Goal: Check status: Check status

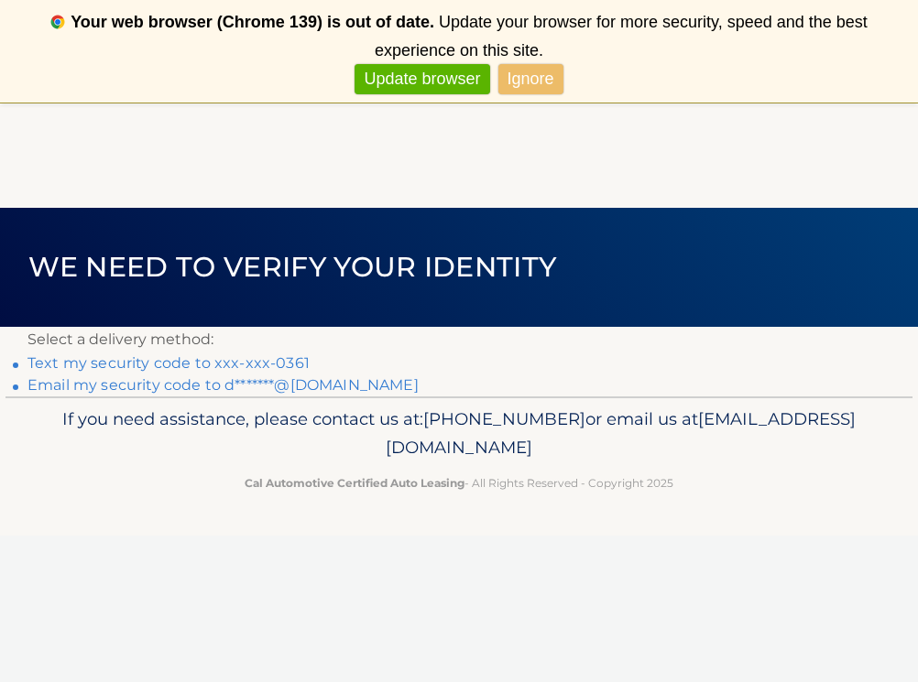
click at [172, 363] on link "Text my security code to xxx-xxx-0361" at bounding box center [168, 362] width 282 height 17
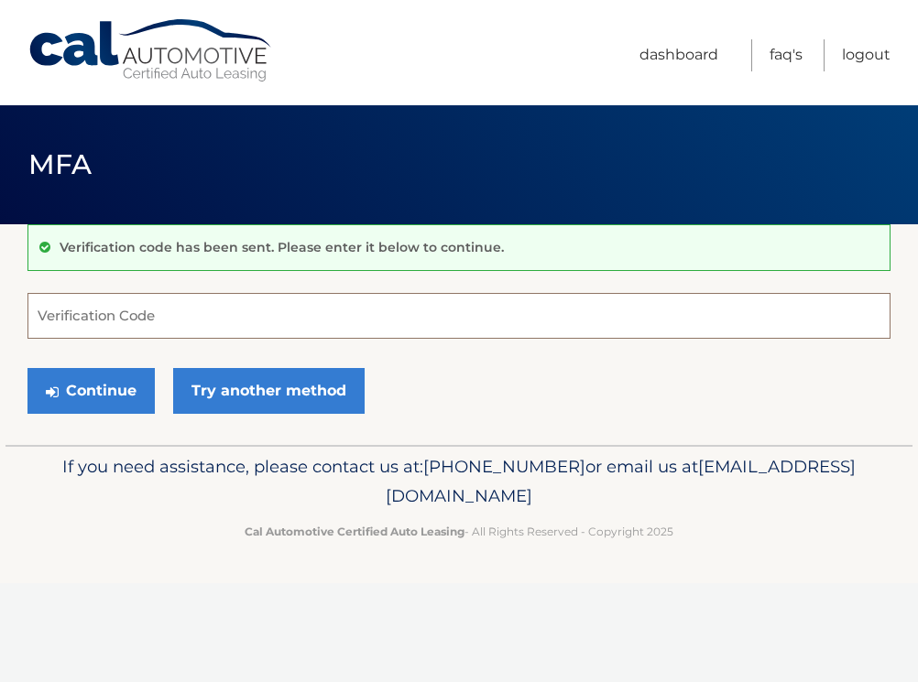
click at [156, 310] on input "Verification Code" at bounding box center [458, 316] width 863 height 46
paste input "458415"
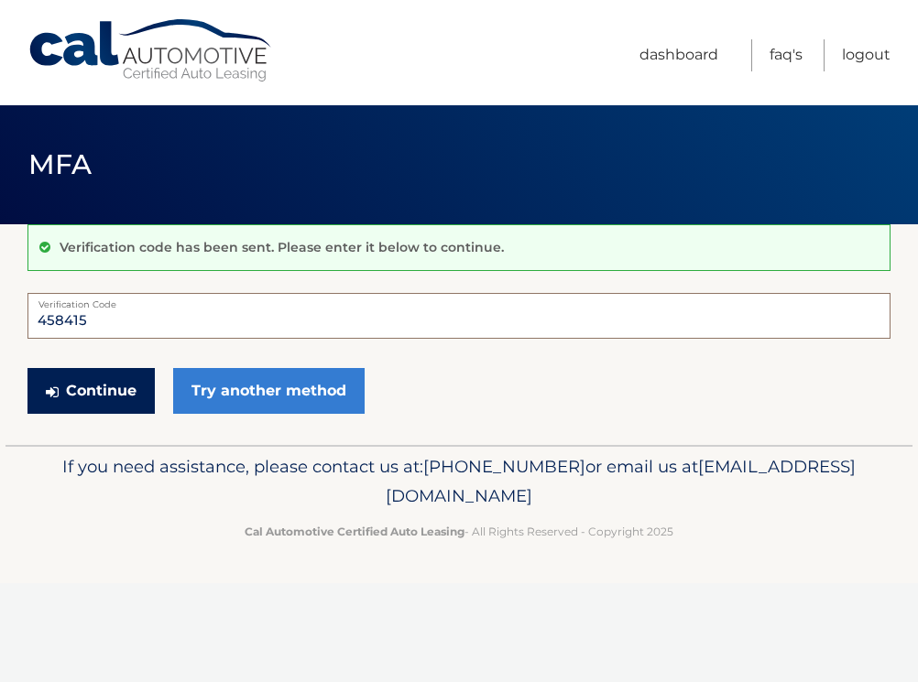
type input "458415"
click at [114, 392] on button "Continue" at bounding box center [90, 391] width 127 height 46
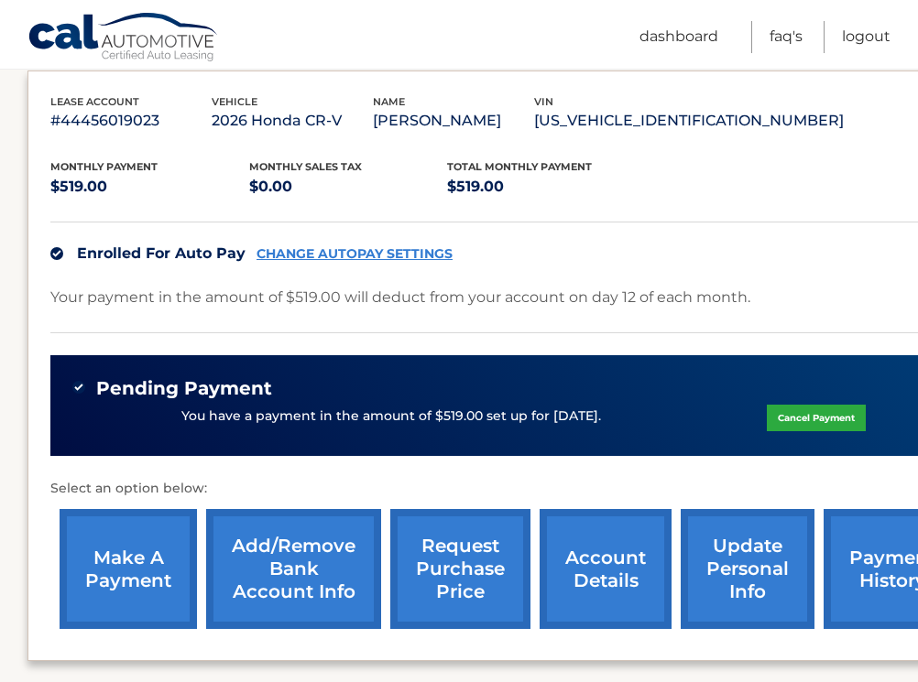
scroll to position [310, 0]
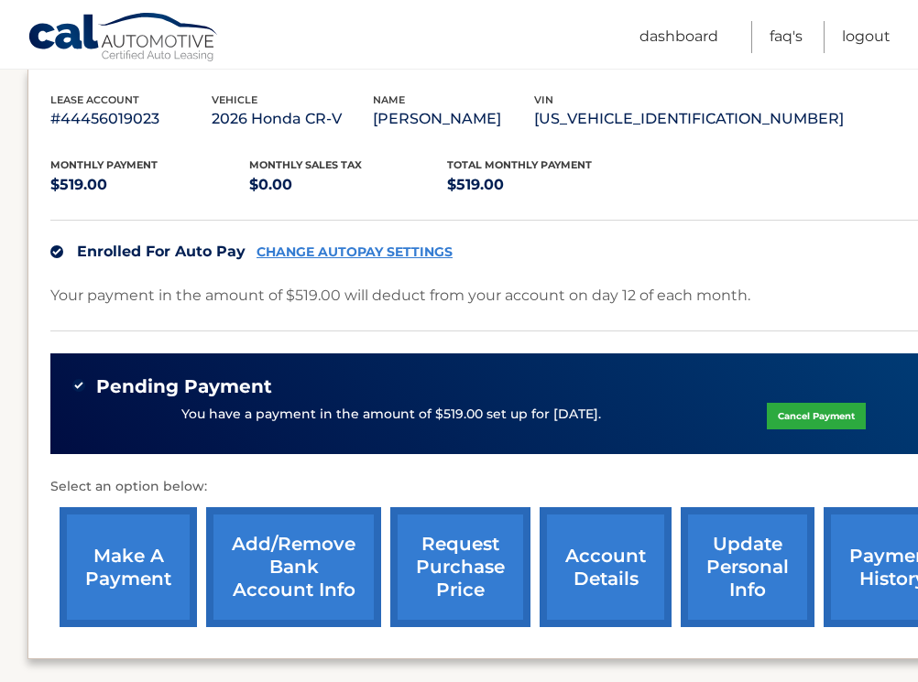
click at [798, 279] on div "Enrolled For Auto Pay CHANGE AUTOPAY SETTINGS" at bounding box center [509, 251] width 919 height 63
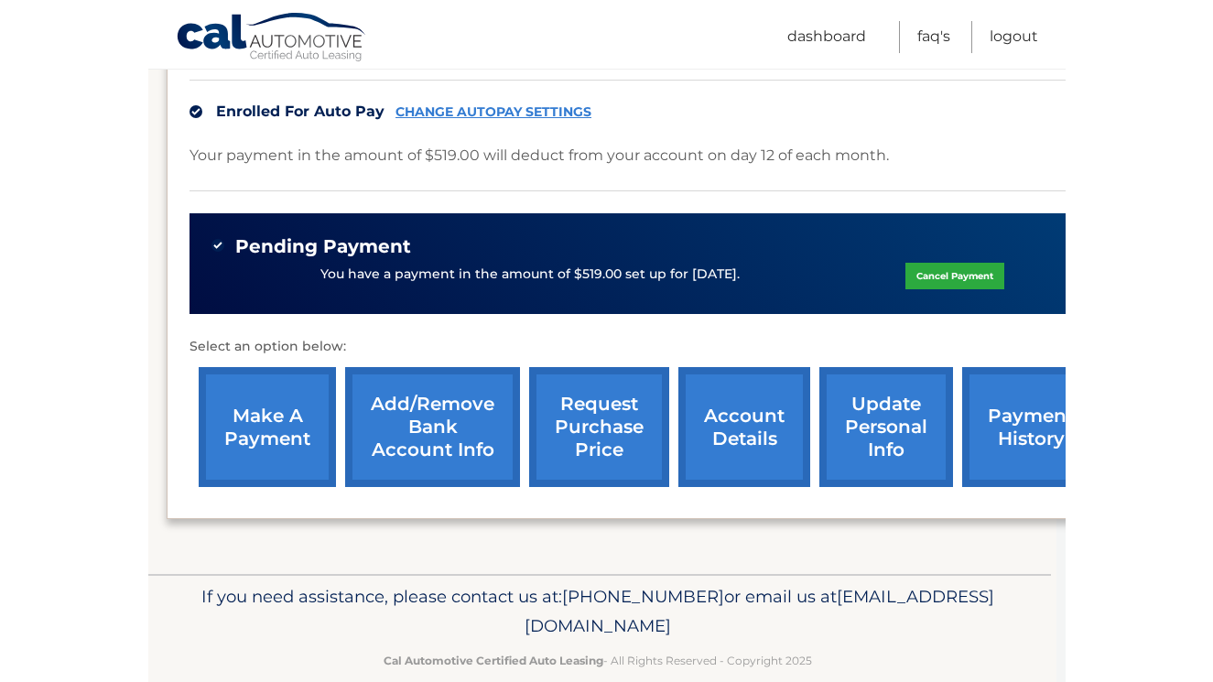
scroll to position [451, 0]
